Goal: Ask a question: Ask a question

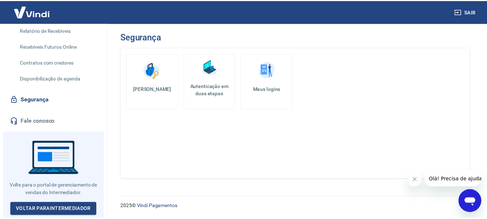
scroll to position [90, 0]
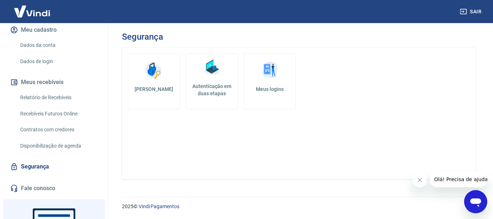
click at [38, 50] on link "Dados da conta" at bounding box center [58, 45] width 82 height 15
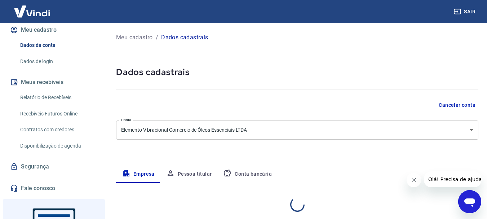
select select "SP"
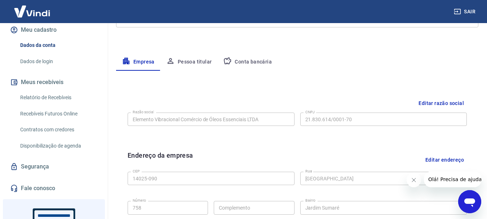
scroll to position [108, 0]
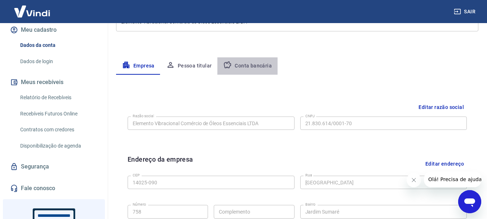
click at [248, 64] on button "Conta bancária" at bounding box center [247, 65] width 60 height 17
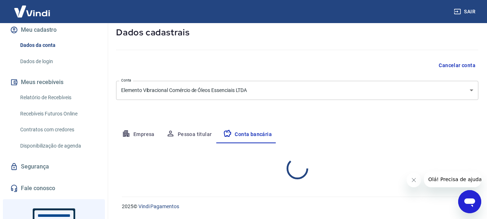
select select "1"
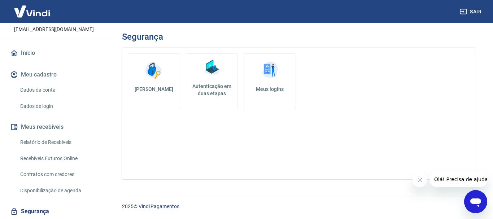
scroll to position [108, 0]
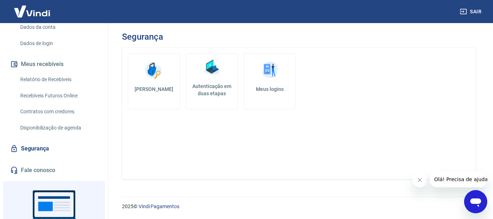
click at [453, 181] on span "Olá! Precisa de ajuda?" at bounding box center [461, 179] width 56 height 6
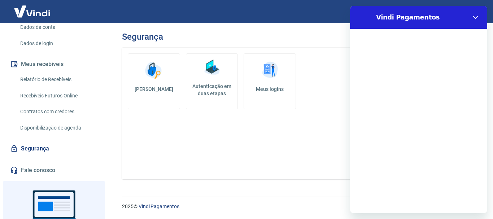
scroll to position [0, 0]
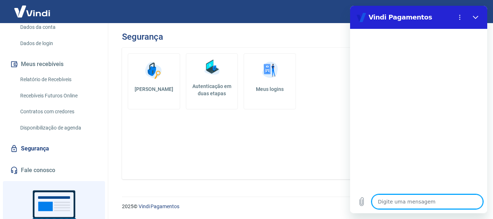
type textarea "o"
type textarea "x"
type textarea "ol"
type textarea "x"
type textarea "olá"
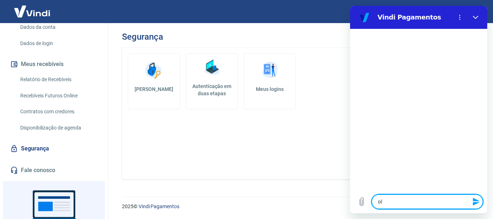
type textarea "x"
type textarea "olá"
type textarea "x"
type textarea "olá b"
type textarea "x"
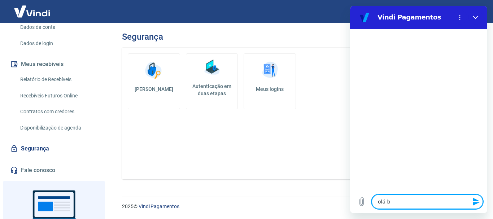
type textarea "olá bo"
type textarea "x"
type textarea "olá bom"
type textarea "x"
type textarea "olá bom"
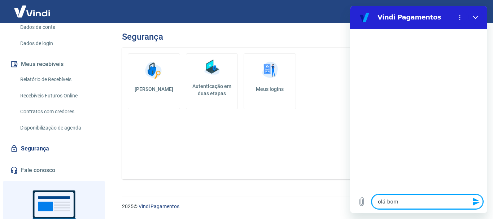
type textarea "x"
type textarea "olá bom d"
type textarea "x"
type textarea "olá bom di"
type textarea "x"
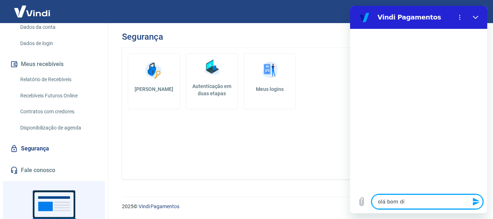
type textarea "olá bom dia"
type textarea "x"
type textarea "olá bom dia"
type textarea "x"
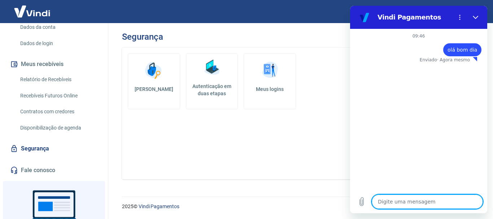
type textarea "a"
type textarea "x"
type textarea "a"
type textarea "x"
type textarea "a m"
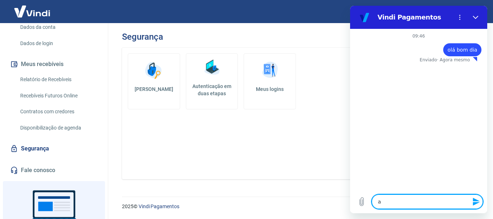
type textarea "x"
type textarea "a mi"
type textarea "x"
type textarea "a min"
type textarea "x"
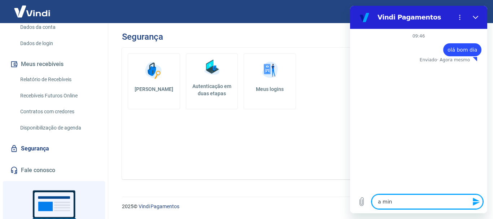
type textarea "a minh"
type textarea "x"
type textarea "a minha"
type textarea "x"
type textarea "a minha"
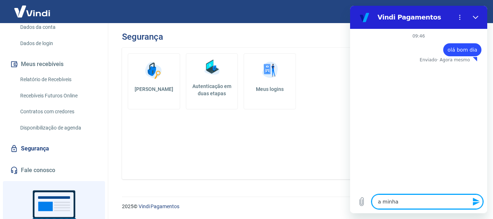
type textarea "x"
type textarea "a minha f"
type textarea "x"
type textarea "a minha fa"
type textarea "x"
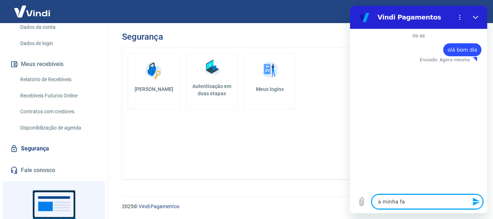
type textarea "a minha fat"
type textarea "x"
type textarea "a minha fatu"
type textarea "x"
type textarea "a minha fatur"
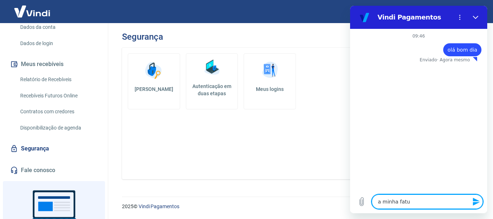
type textarea "x"
type textarea "a minha fatura"
type textarea "x"
type textarea "a minha fatura"
type textarea "x"
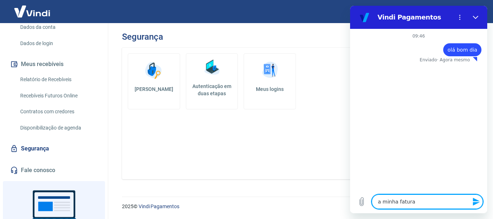
type textarea "a minha fatura d"
type textarea "x"
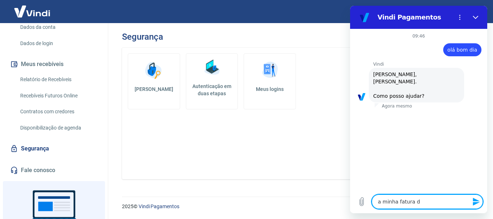
type textarea "a minha fatura da"
type textarea "x"
type textarea "a minha fatura da"
type textarea "x"
type textarea "a minha fatura da V"
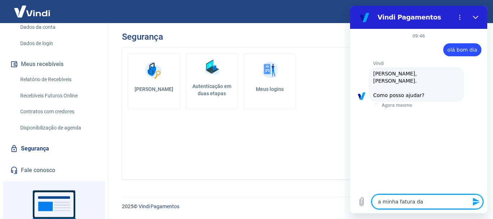
type textarea "x"
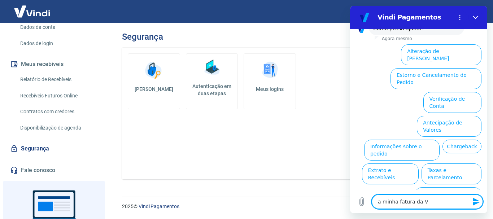
type textarea "a minha fatura da Vi"
type textarea "x"
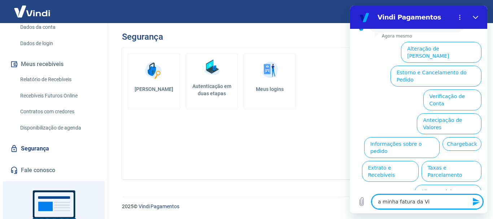
type textarea "a minha fatura da Vin"
type textarea "x"
type textarea "a minha fatura da Vind"
type textarea "x"
type textarea "a minha fatura da Vindi"
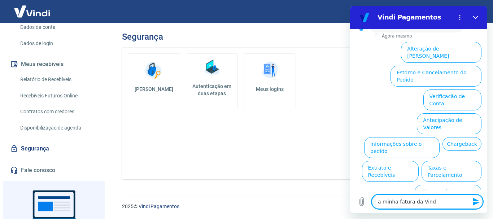
type textarea "x"
type textarea "a minha fatura da Vindi"
click at [423, 208] on button "Assinaturas e Faturas Tray" at bounding box center [446, 218] width 70 height 21
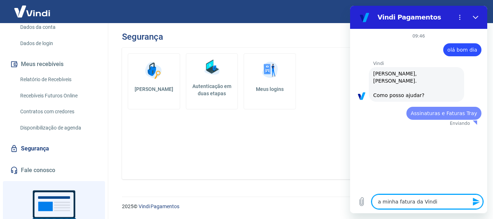
scroll to position [0, 0]
type textarea "x"
click at [477, 204] on icon "Enviar mensagem" at bounding box center [476, 201] width 9 height 9
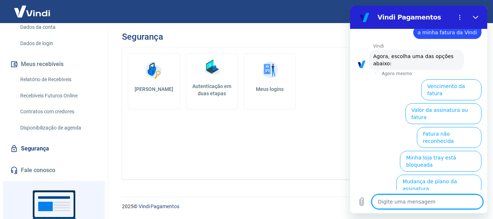
type textarea "x"
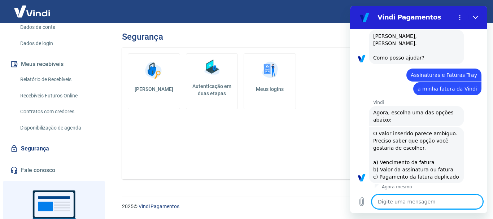
scroll to position [39, 0]
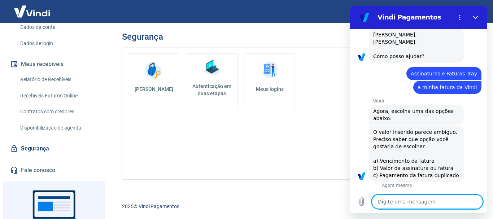
type textarea "v"
type textarea "x"
type textarea "ve"
type textarea "x"
type textarea "ven"
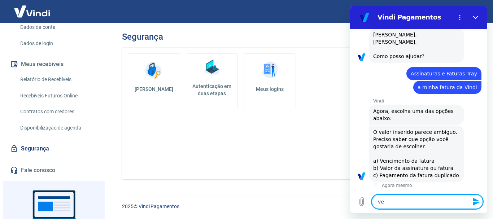
type textarea "x"
type textarea "venc"
type textarea "x"
type textarea "venci"
type textarea "x"
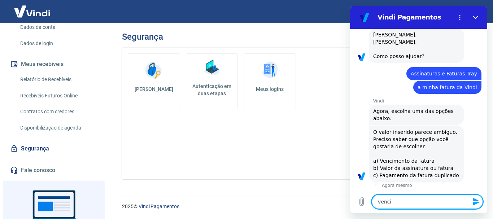
type textarea "vencim"
type textarea "x"
type textarea "vencime"
type textarea "x"
type textarea "vencimen"
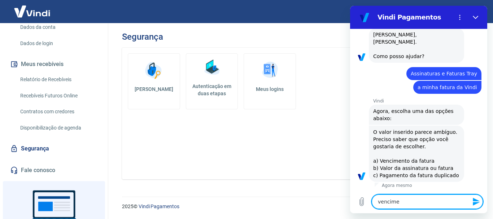
type textarea "x"
type textarea "venciment"
type textarea "x"
type textarea "vencimento"
type textarea "x"
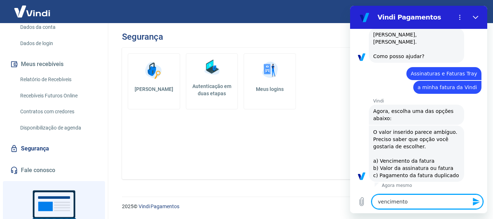
type textarea "vencimento"
type textarea "x"
type textarea "vencimento d"
type textarea "x"
type textarea "vencimento da"
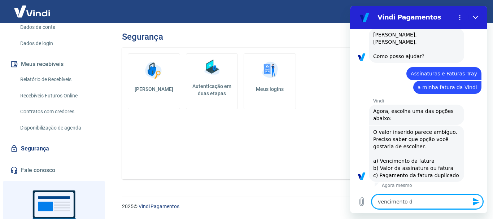
type textarea "x"
type textarea "vencimento da"
type textarea "x"
type textarea "vencimento da f"
type textarea "x"
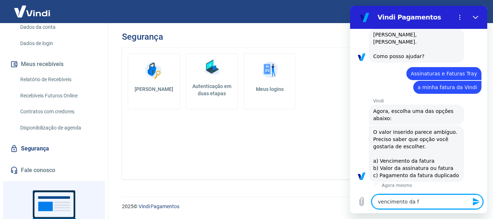
type textarea "vencimento da fa"
type textarea "x"
type textarea "vencimento da fat"
type textarea "x"
type textarea "vencimento da fatu"
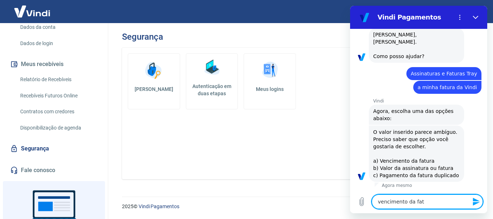
type textarea "x"
type textarea "vencimento da fatur"
type textarea "x"
type textarea "vencimento da fatura"
type textarea "x"
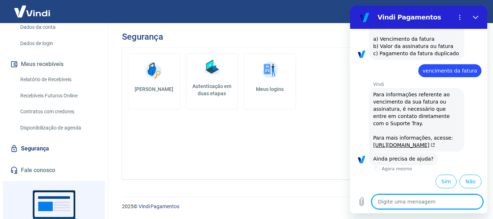
scroll to position [190, 0]
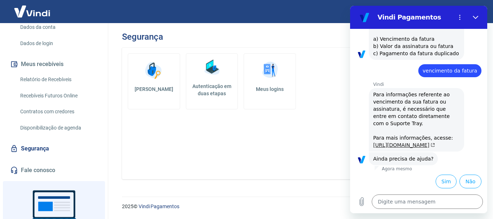
click at [393, 142] on link "[URL][DOMAIN_NAME]" at bounding box center [404, 145] width 62 height 6
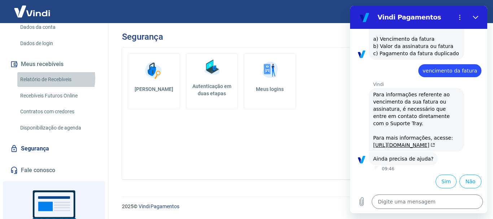
click at [51, 86] on link "Relatório de Recebíveis" at bounding box center [58, 79] width 82 height 15
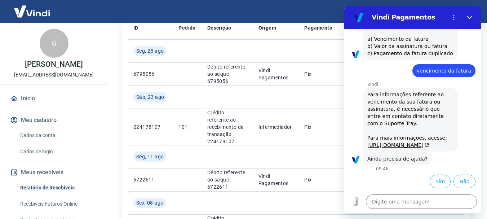
click at [21, 105] on link "Início" at bounding box center [54, 99] width 91 height 16
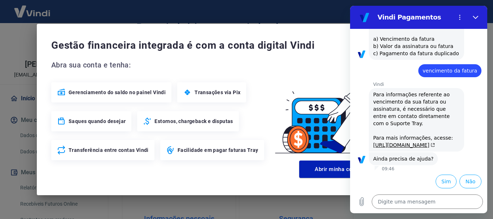
click at [266, 13] on div "Gestão financeira integrada é com a conta digital Vindi Abra sua conta e tenha:…" at bounding box center [246, 109] width 493 height 219
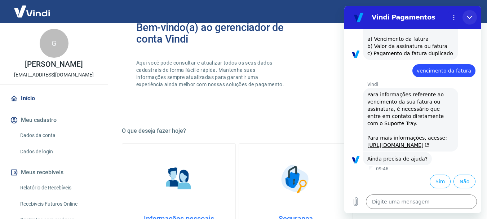
click at [468, 18] on icon "Fechar" at bounding box center [470, 17] width 6 height 6
type textarea "x"
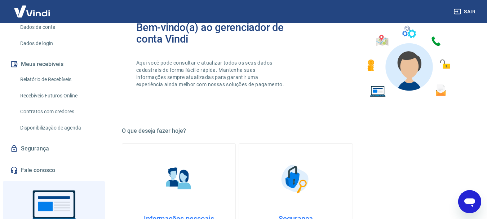
scroll to position [72, 0]
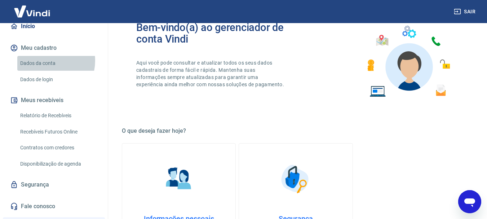
click at [45, 68] on link "Dados da conta" at bounding box center [58, 63] width 82 height 15
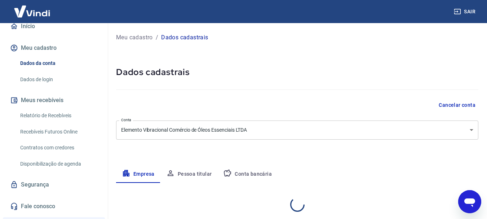
select select "SP"
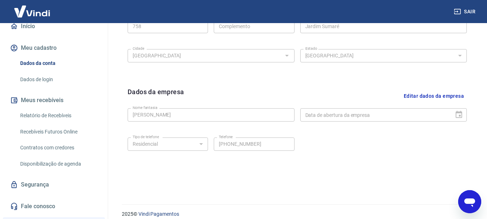
scroll to position [301, 0]
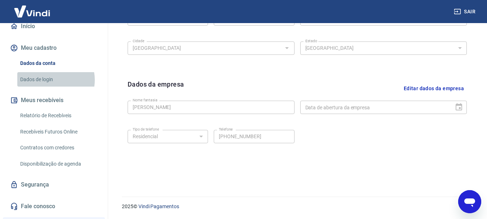
click at [53, 87] on link "Dados de login" at bounding box center [58, 79] width 82 height 15
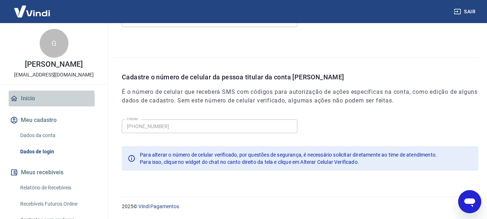
click at [31, 106] on link "Início" at bounding box center [54, 99] width 91 height 16
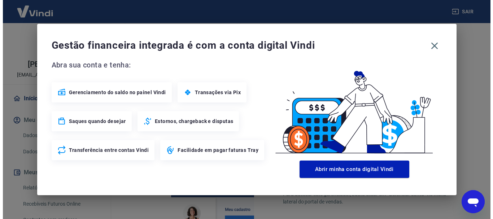
scroll to position [448, 0]
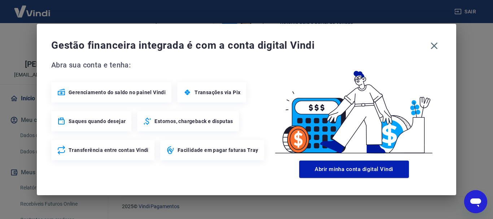
click at [231, 153] on span "Facilidade em pagar faturas Tray" at bounding box center [217, 149] width 81 height 7
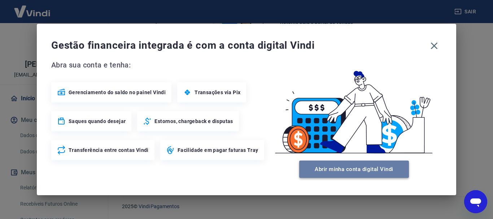
click at [351, 168] on button "Abrir minha conta digital Vindi" at bounding box center [354, 168] width 110 height 17
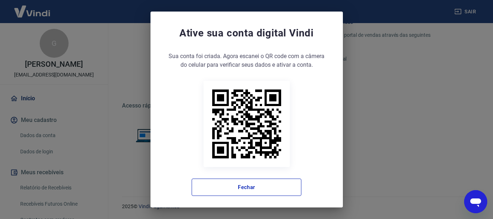
type textarea "x"
